Goal: Transaction & Acquisition: Register for event/course

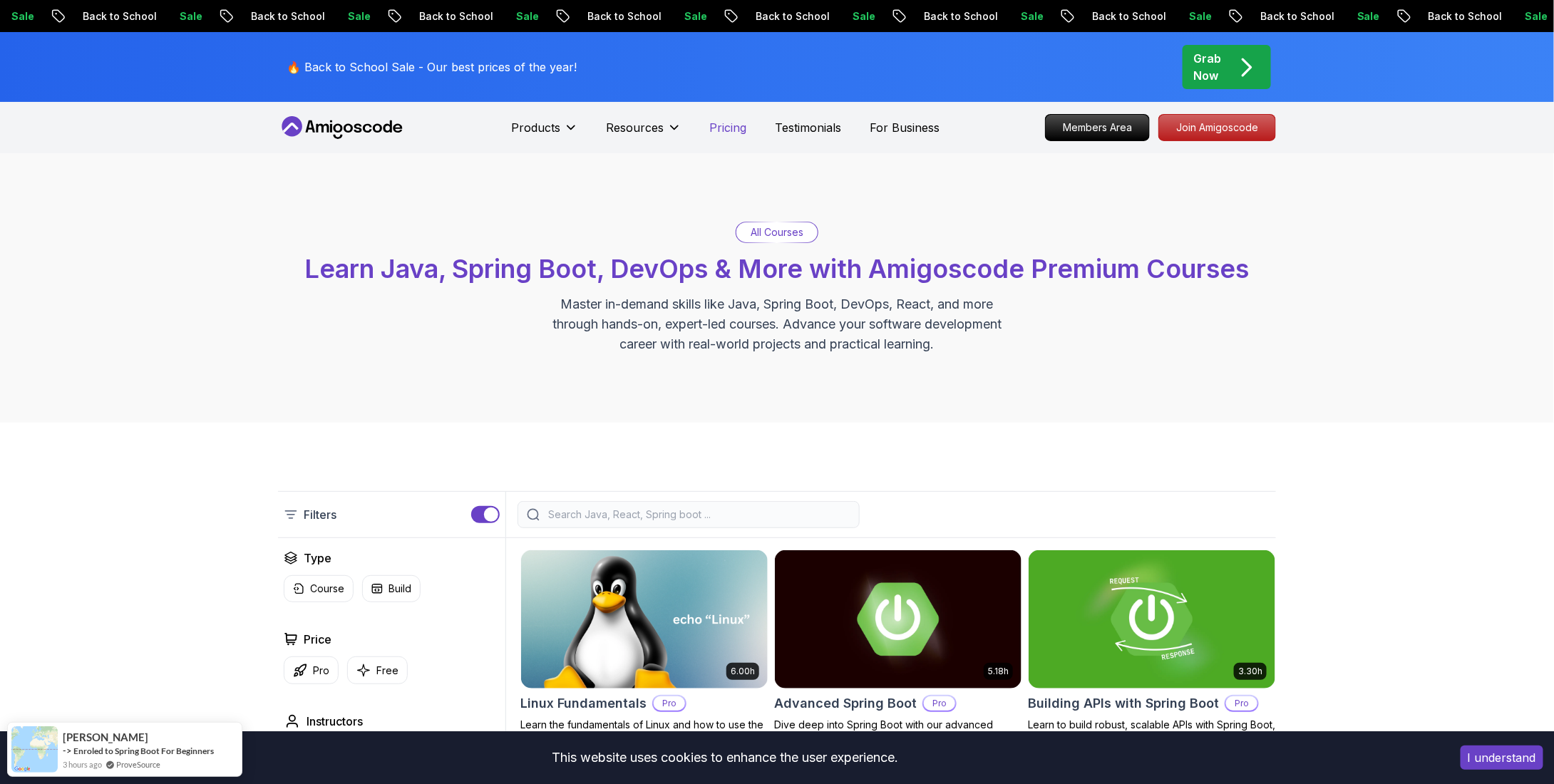
click at [714, 130] on p "Pricing" at bounding box center [728, 127] width 37 height 17
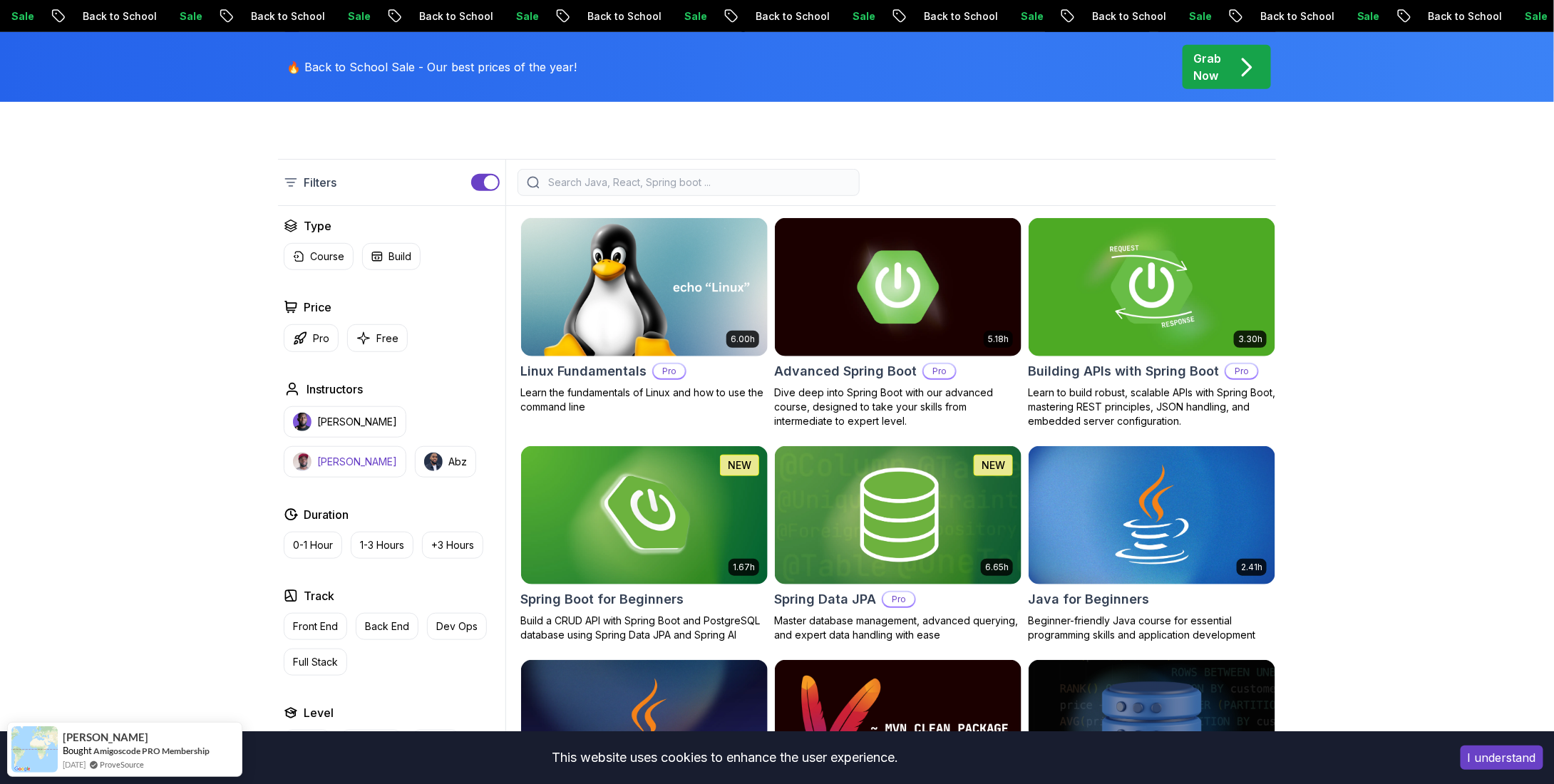
scroll to position [332, 0]
click at [386, 331] on p "Free" at bounding box center [387, 338] width 22 height 14
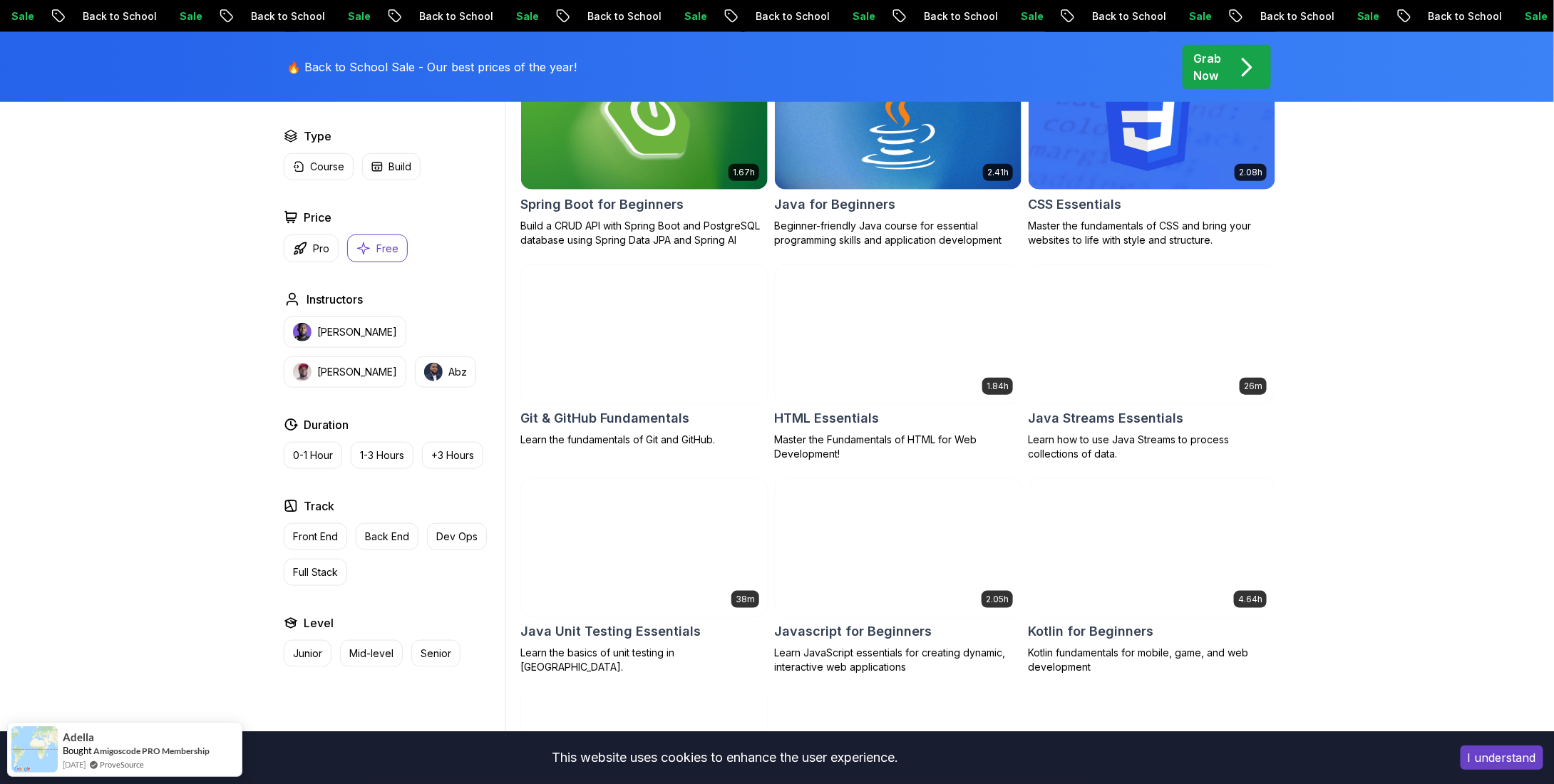
scroll to position [665, 0]
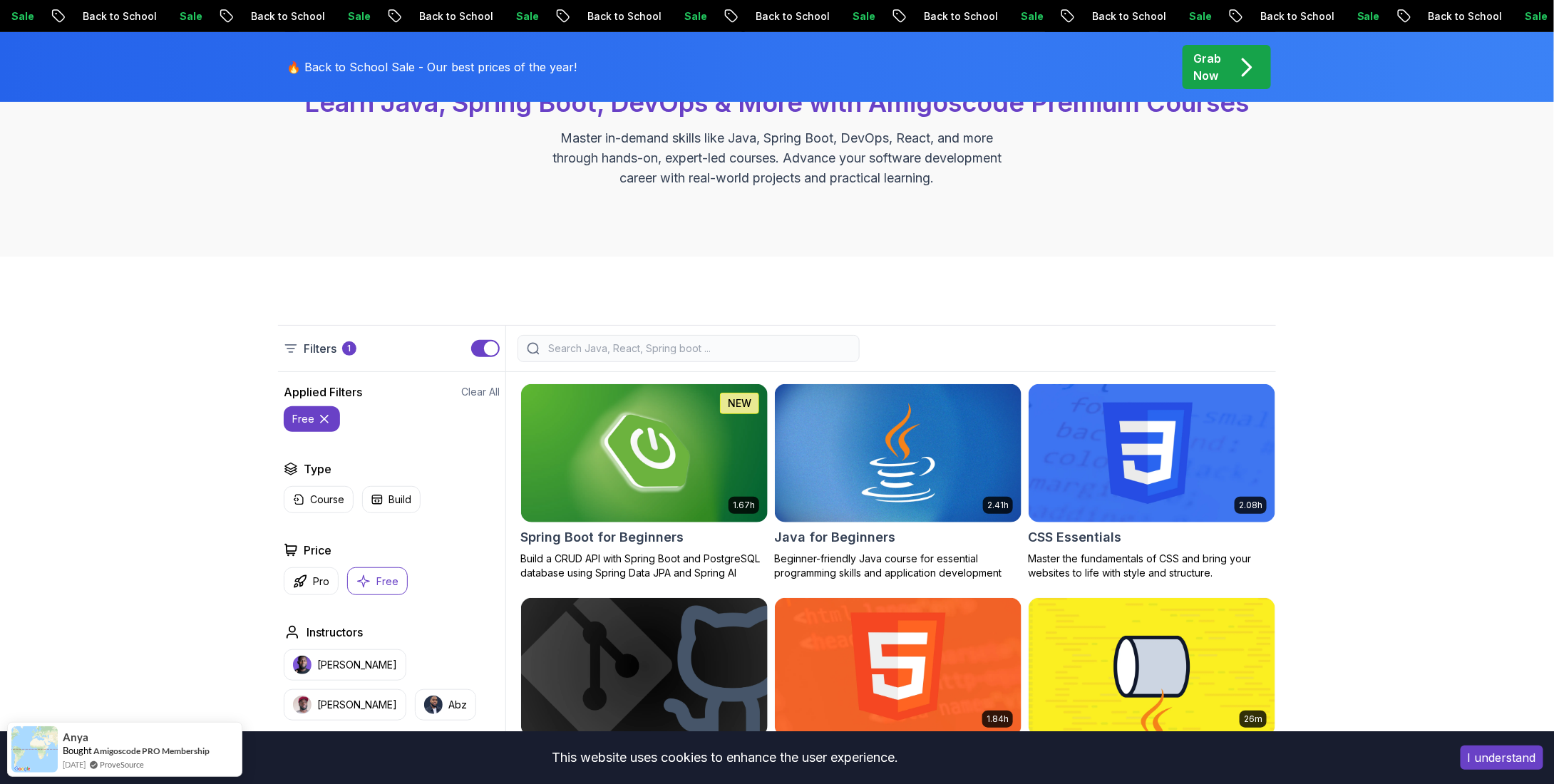
scroll to position [0, 0]
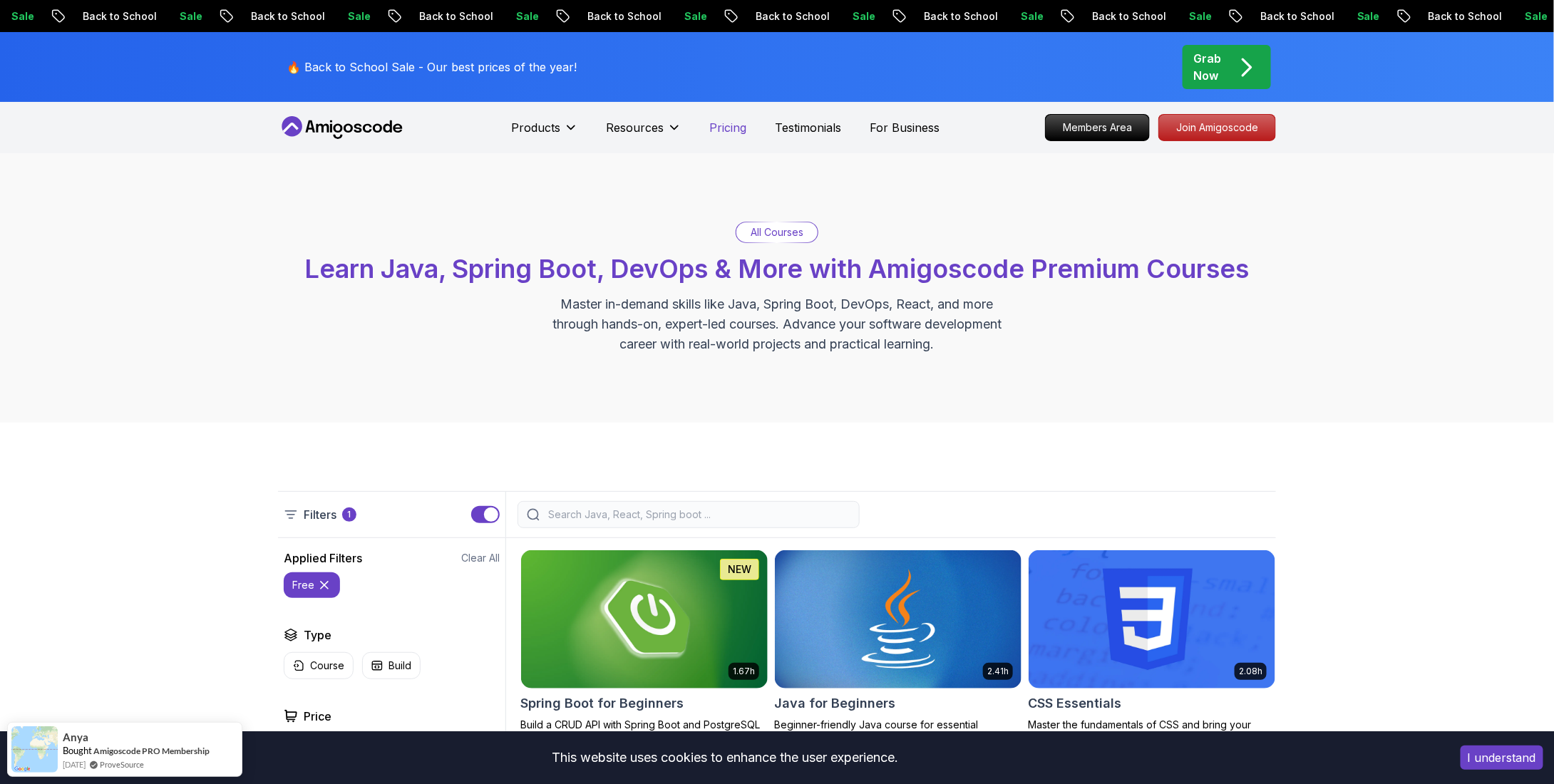
click at [730, 123] on p "Pricing" at bounding box center [728, 127] width 37 height 17
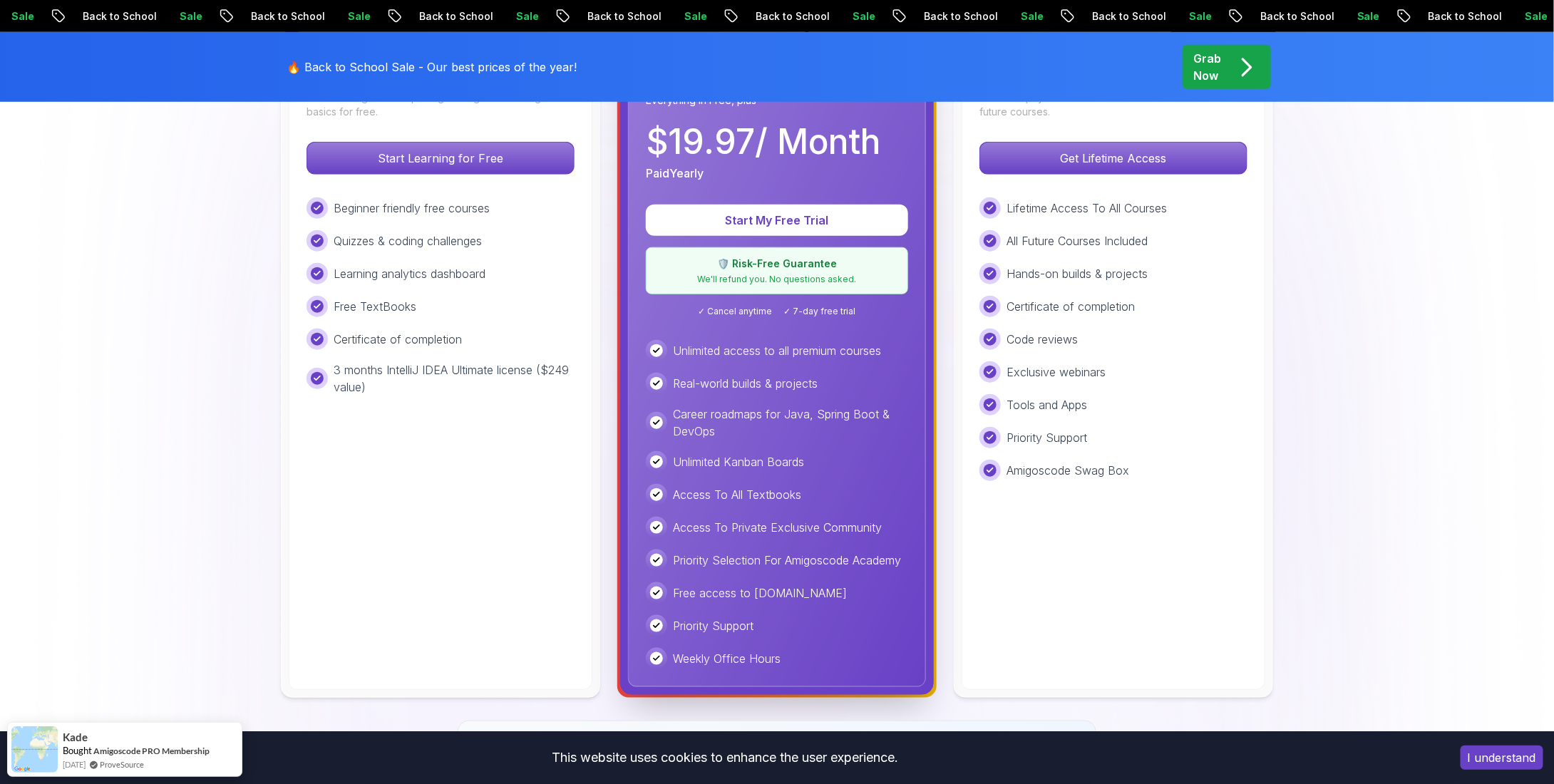
scroll to position [332, 0]
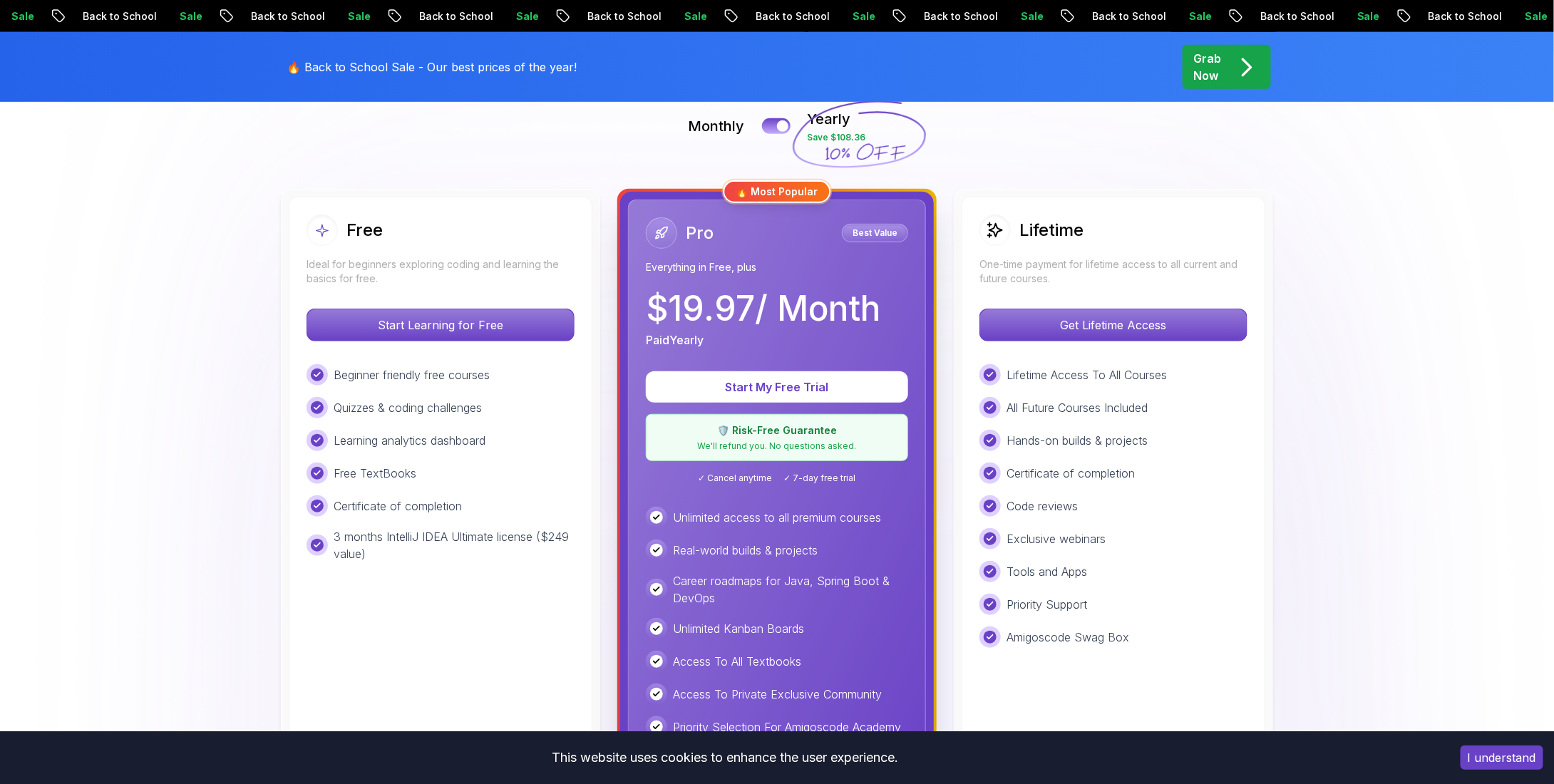
click at [789, 240] on div "Pro Best Value" at bounding box center [777, 233] width 262 height 31
click at [810, 441] on p "We'll refund you. No questions asked." at bounding box center [777, 446] width 243 height 11
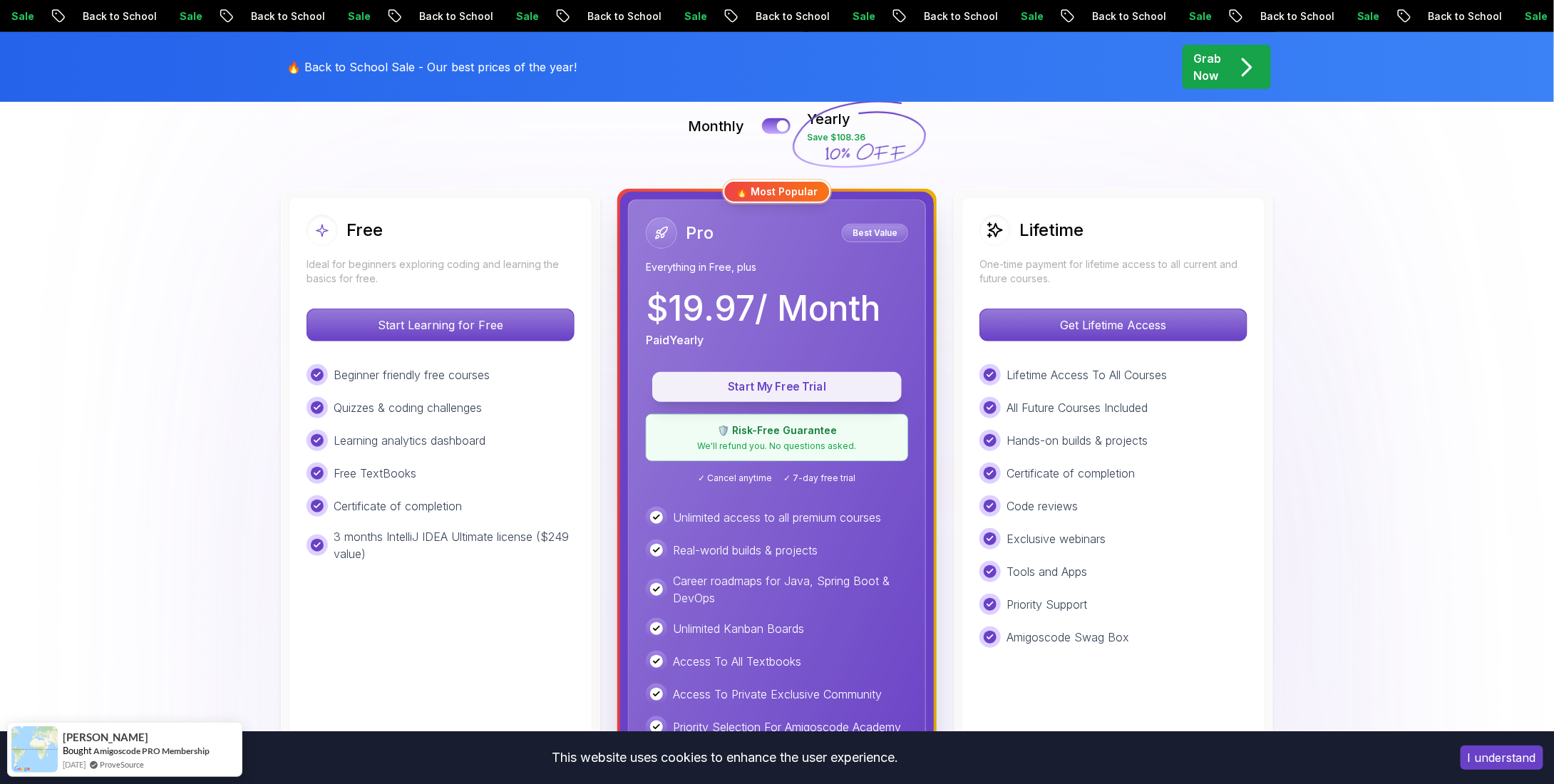
click at [796, 391] on p "Start My Free Trial" at bounding box center [777, 388] width 217 height 17
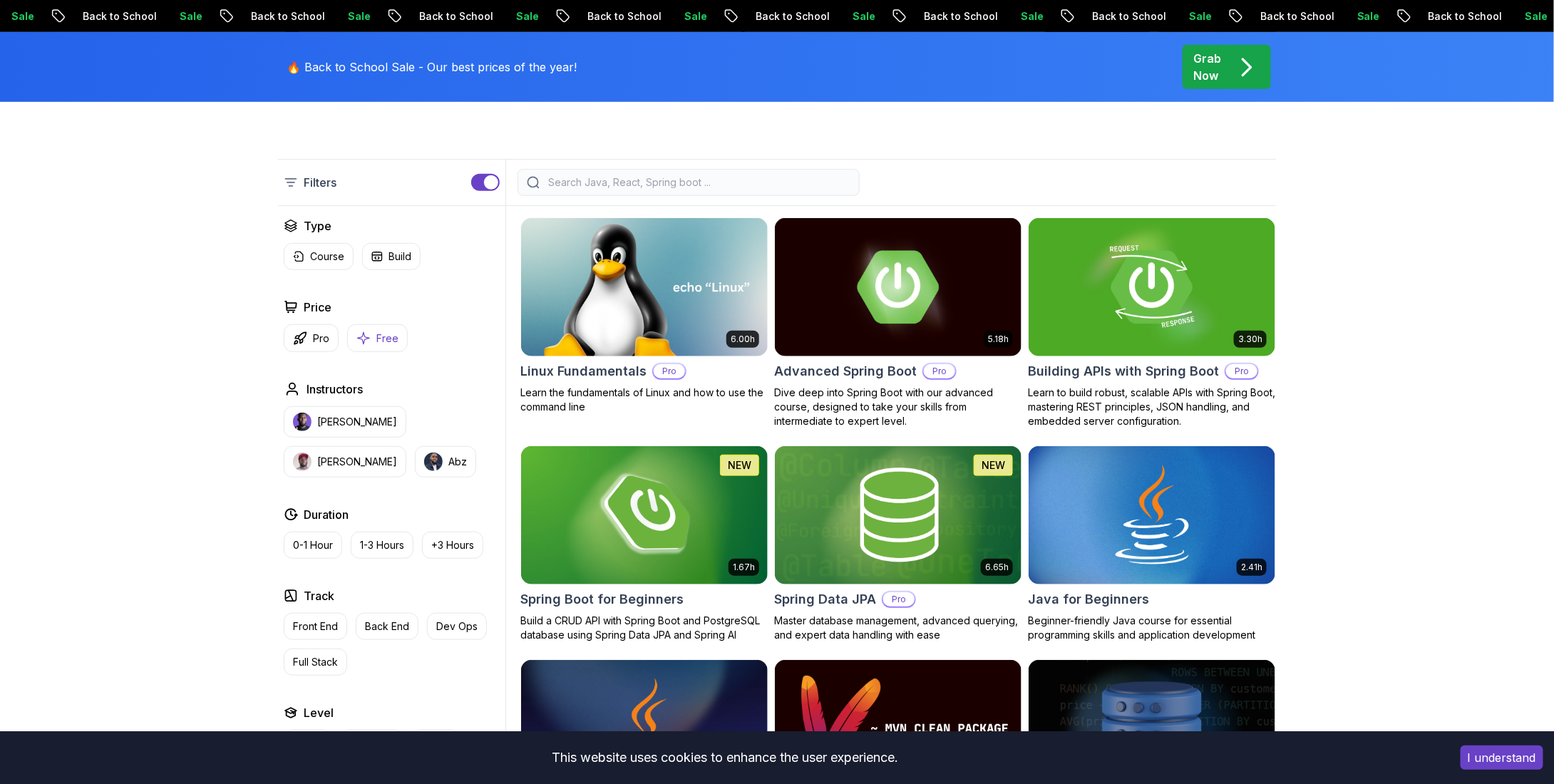
click at [394, 336] on p "Free" at bounding box center [387, 338] width 22 height 14
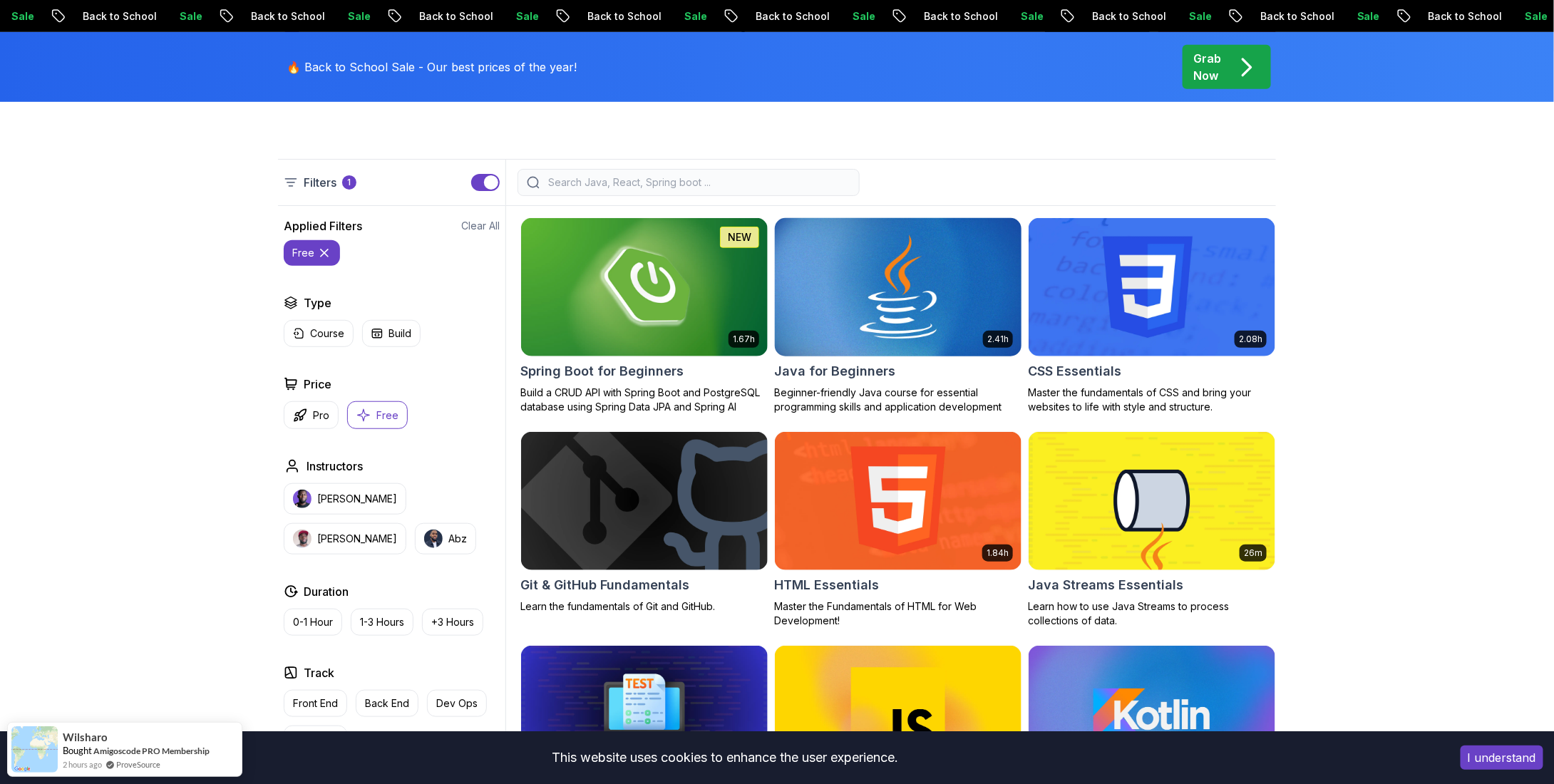
click at [932, 346] on img at bounding box center [898, 287] width 259 height 144
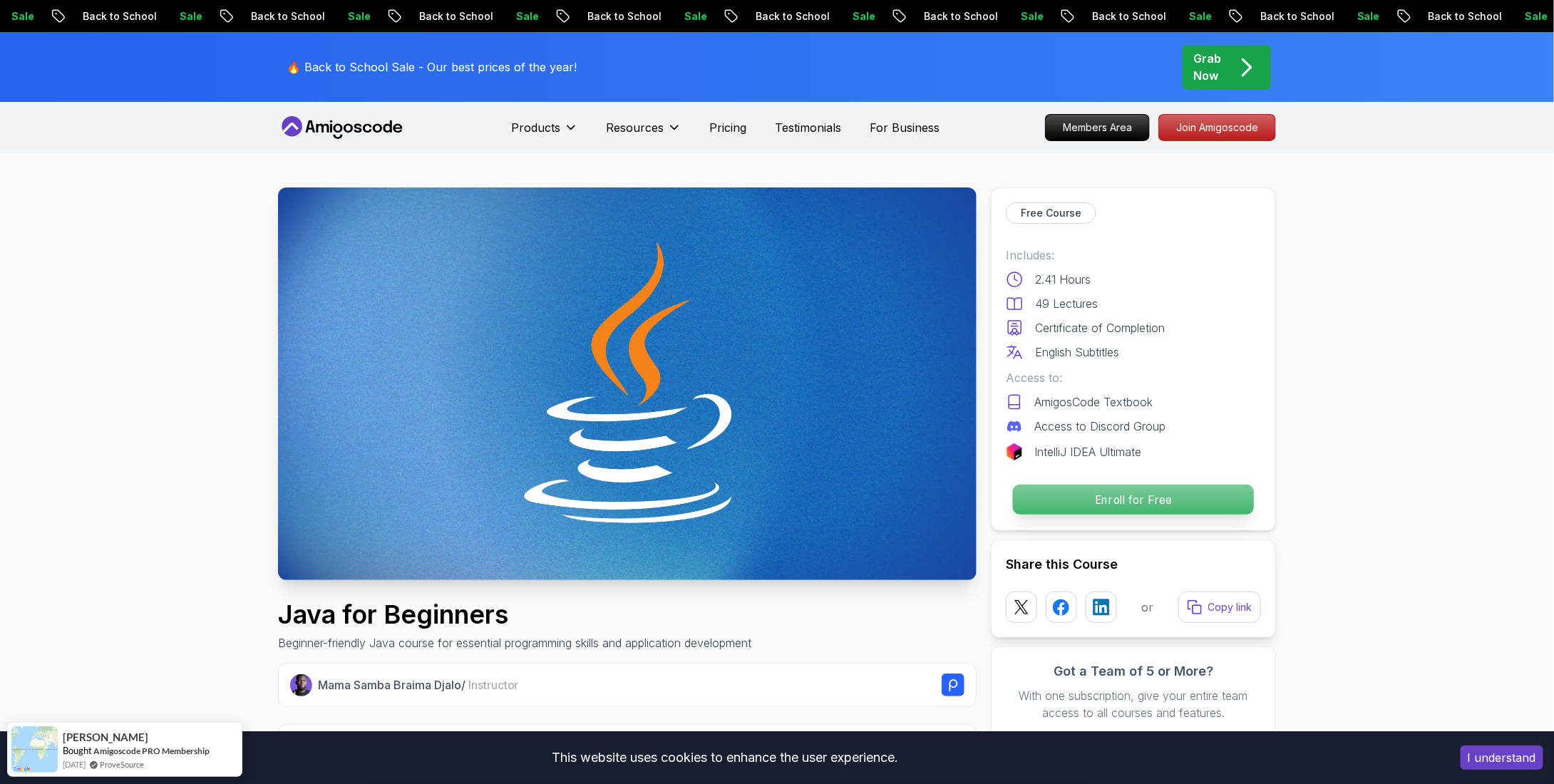
click at [1175, 485] on p "Enroll for Free" at bounding box center [1134, 500] width 241 height 30
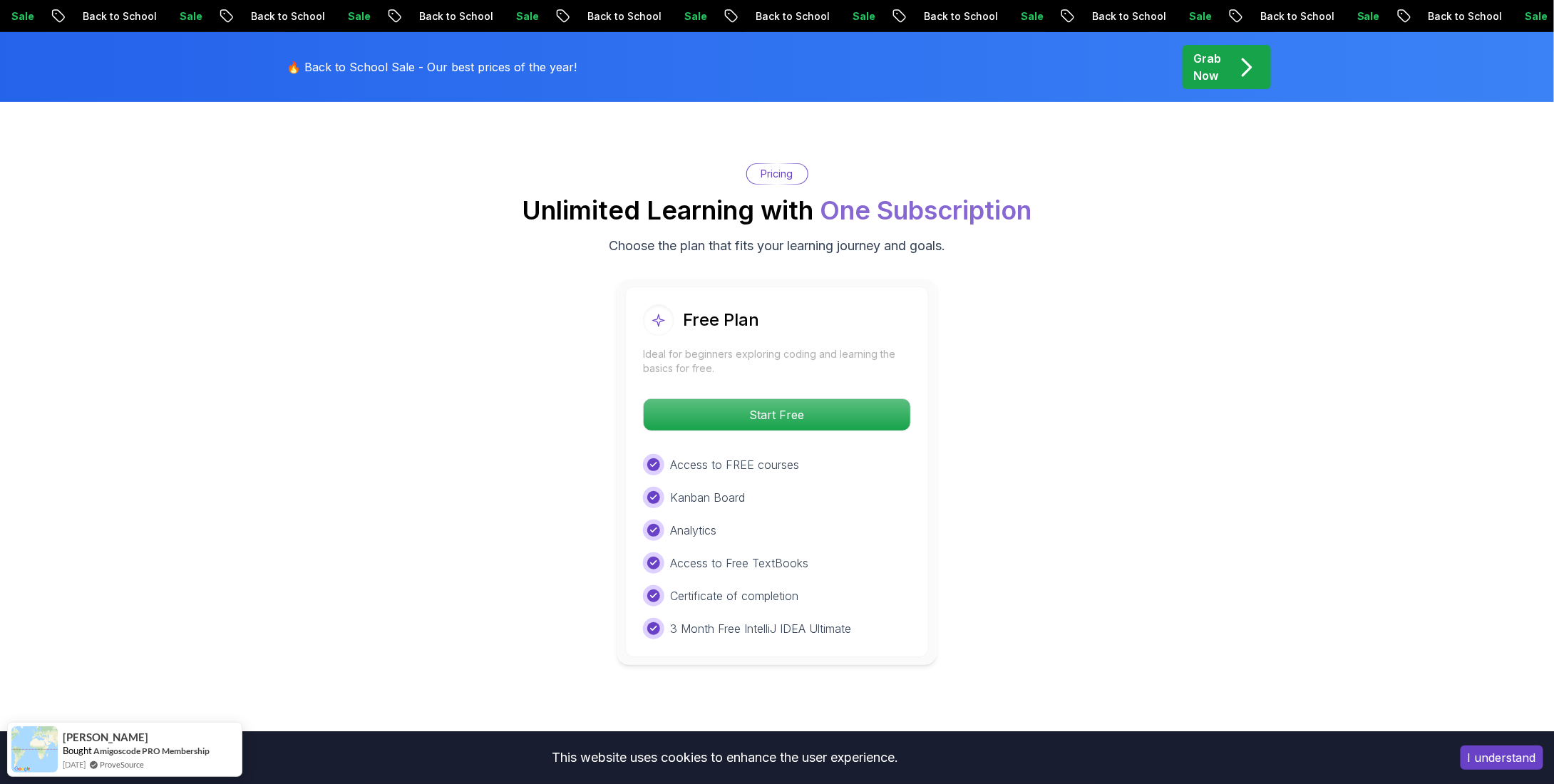
scroll to position [2836, 0]
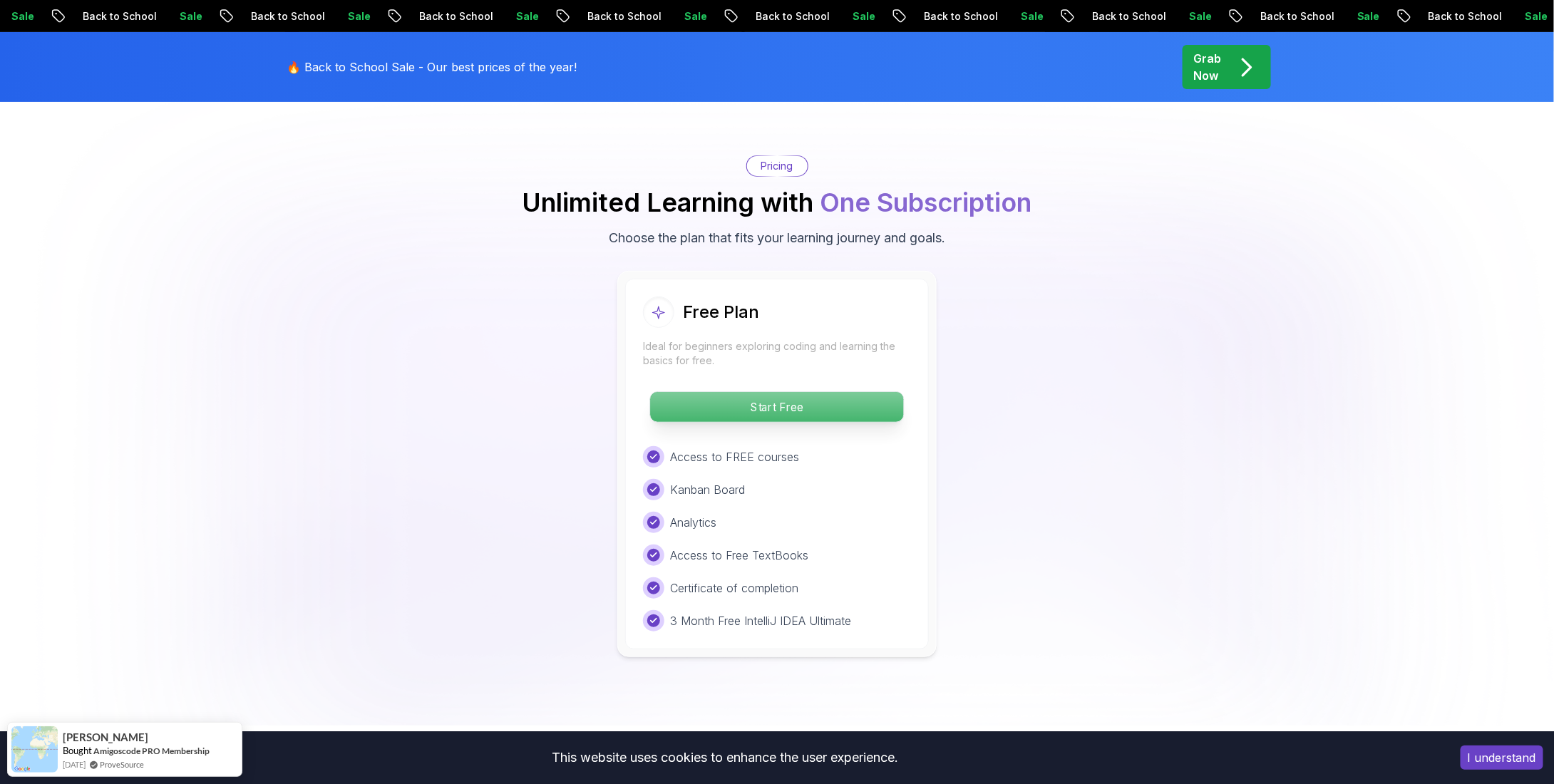
click at [853, 392] on p "Start Free" at bounding box center [777, 407] width 253 height 30
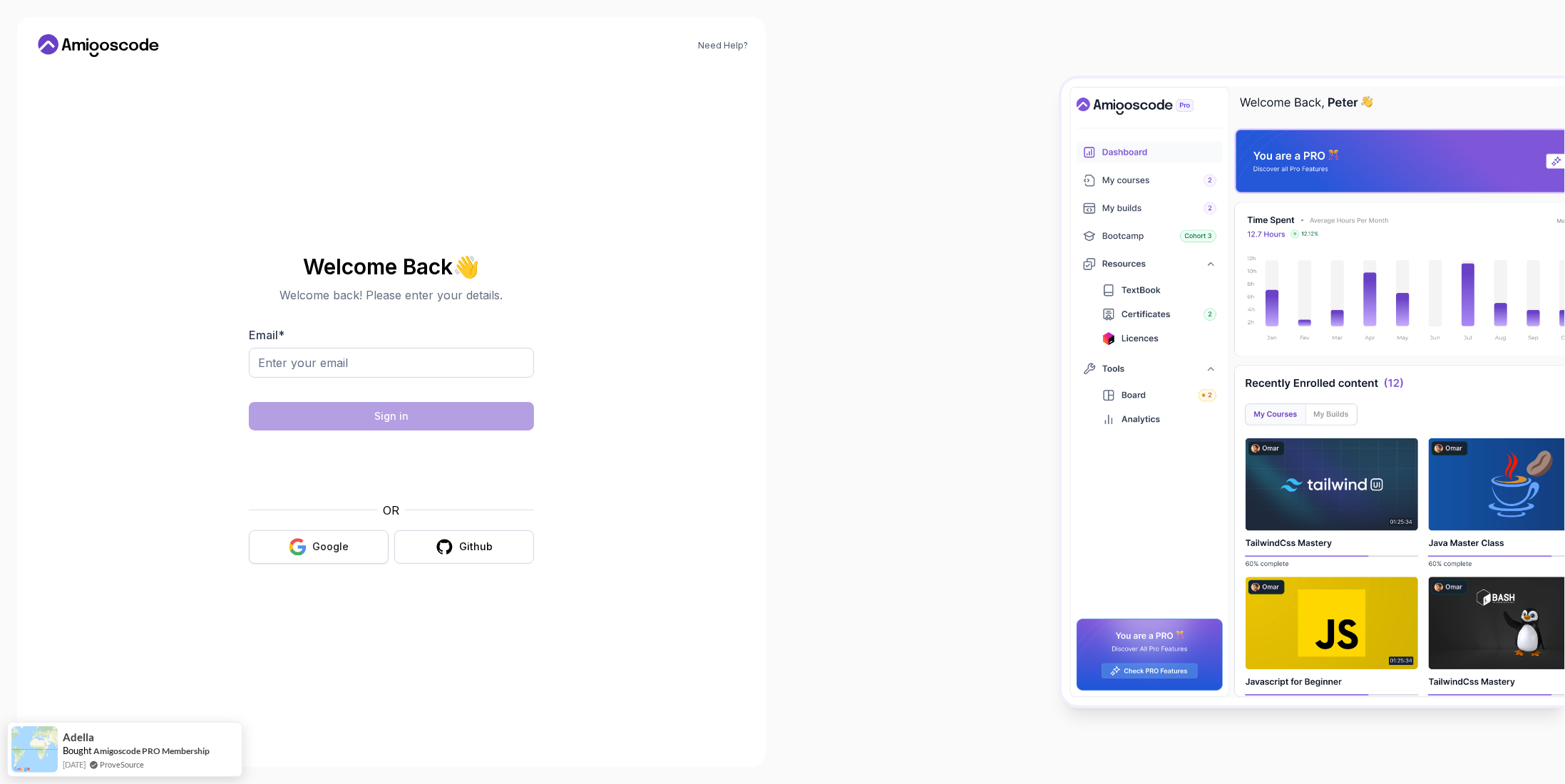
click at [364, 531] on button "Google" at bounding box center [318, 547] width 140 height 33
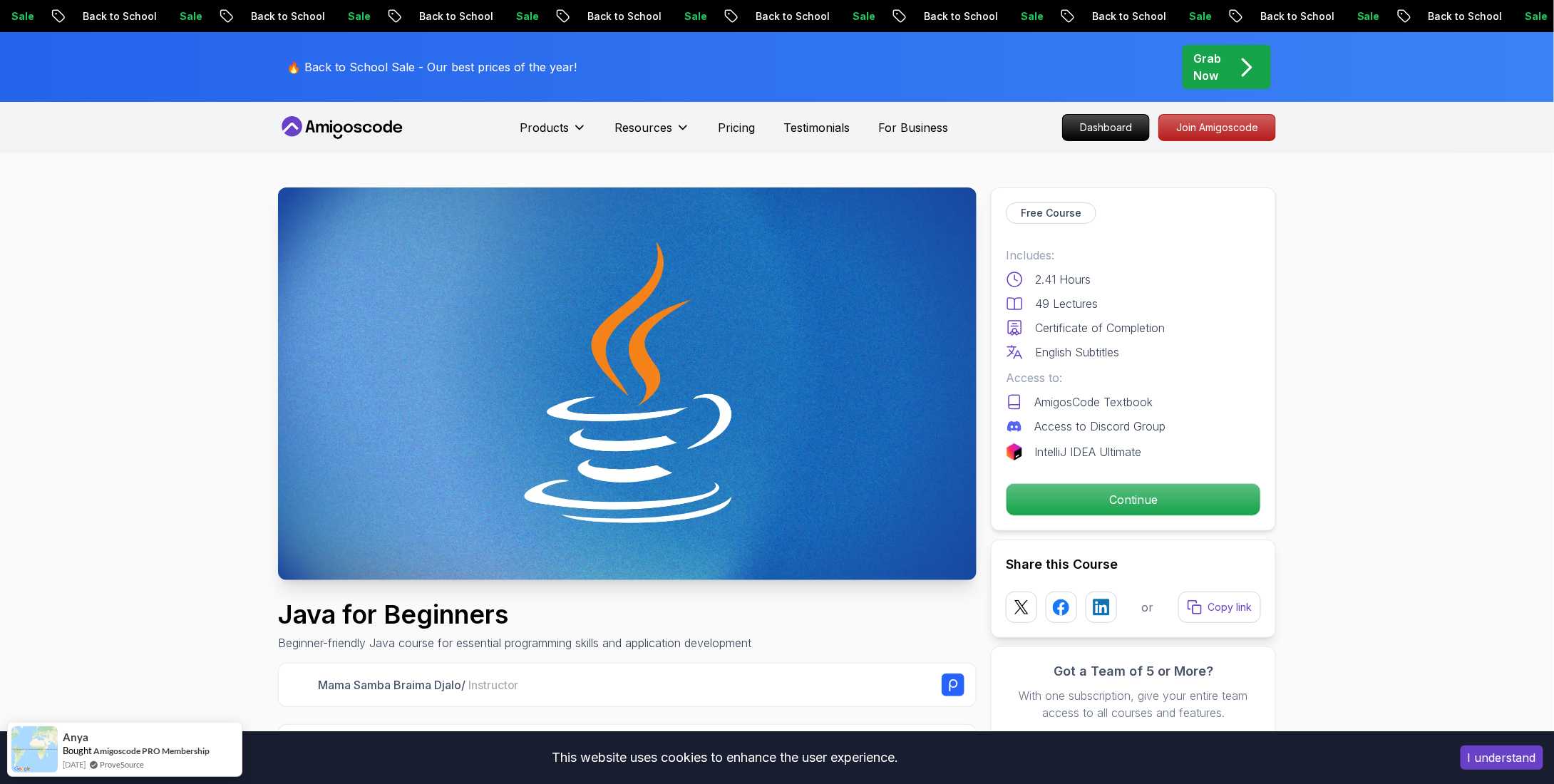
scroll to position [332, 0]
